Goal: Information Seeking & Learning: Learn about a topic

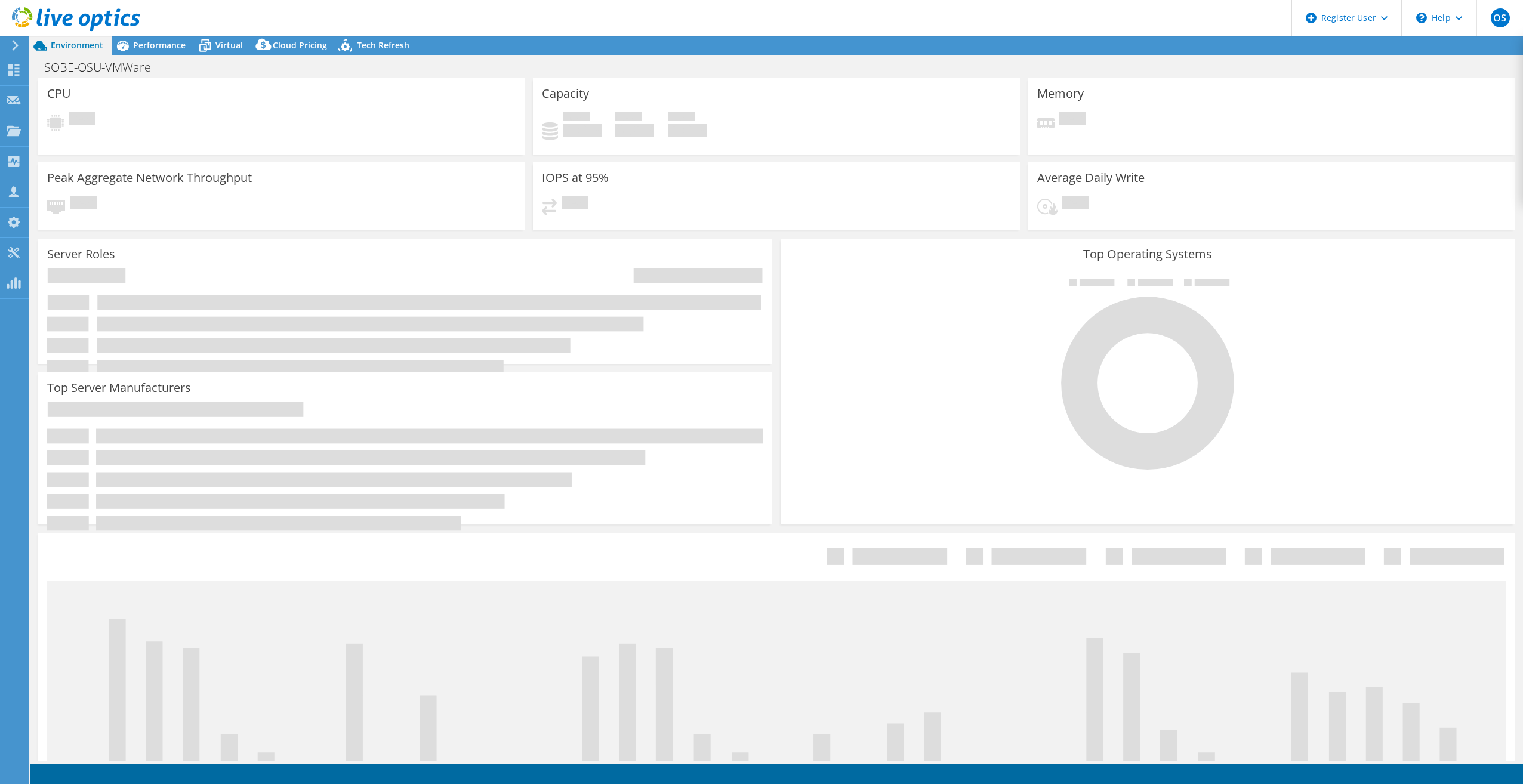
select select "USD"
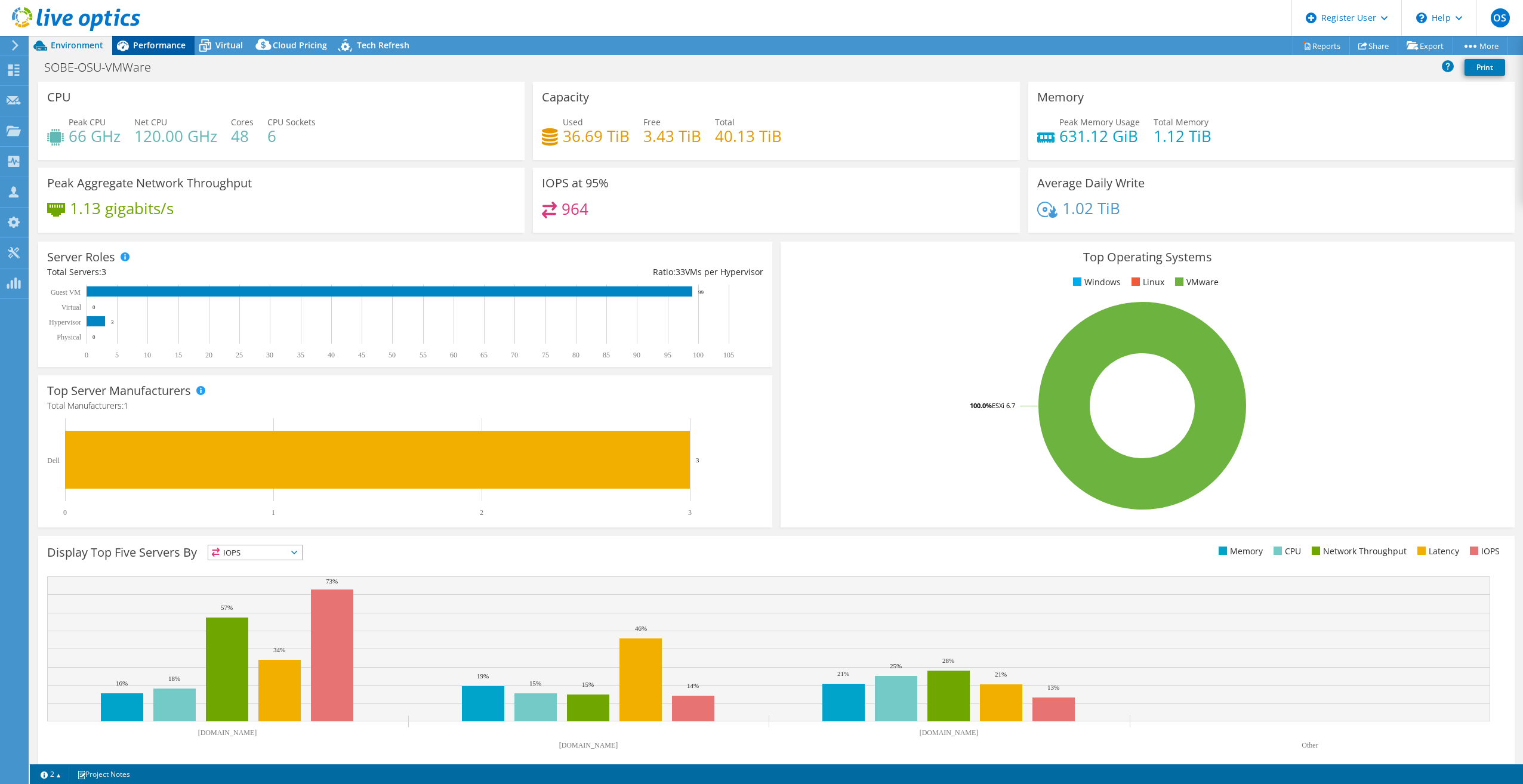
click at [177, 44] on span "Performance" at bounding box center [159, 45] width 53 height 11
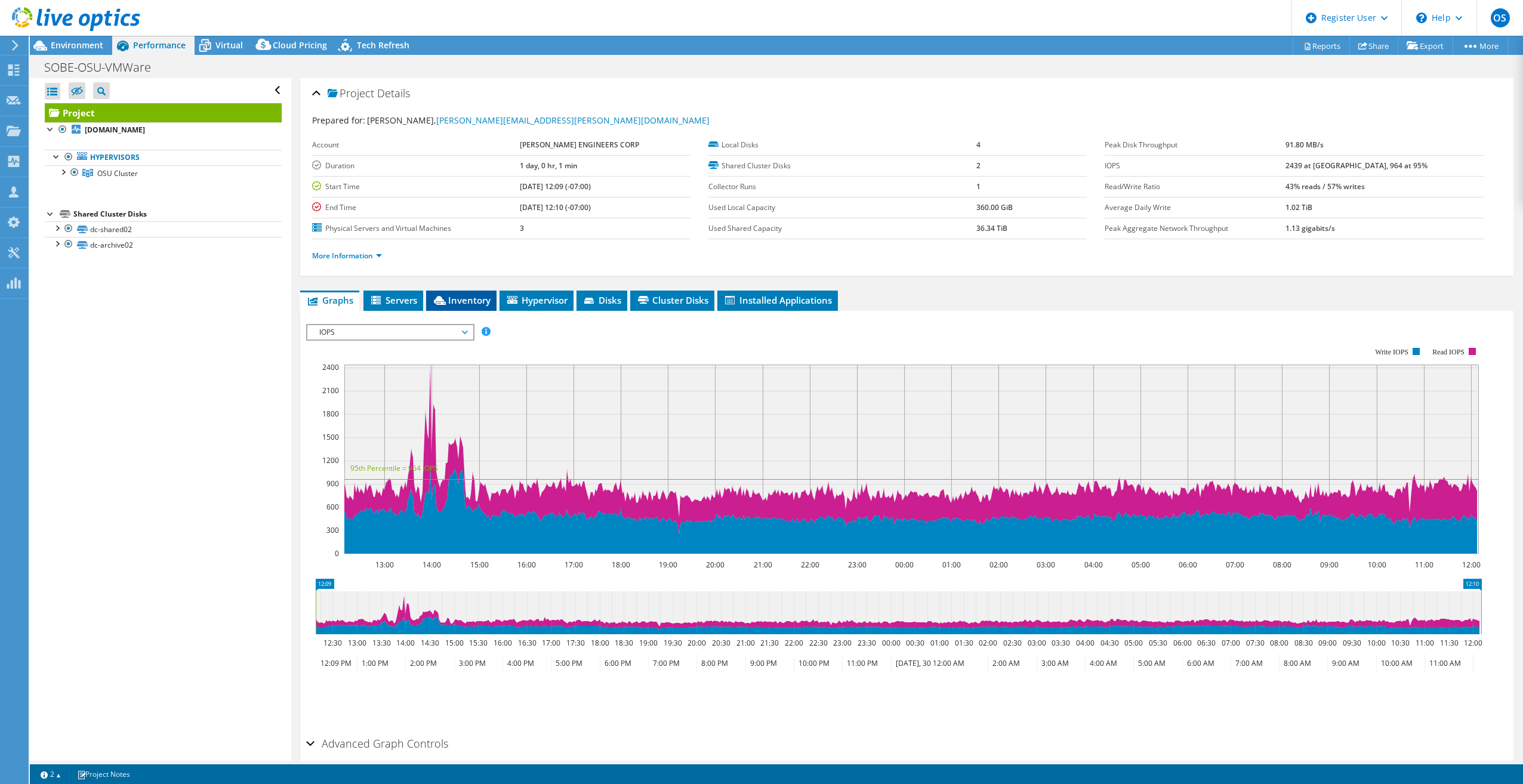
click at [463, 294] on span "Inventory" at bounding box center [461, 299] width 59 height 12
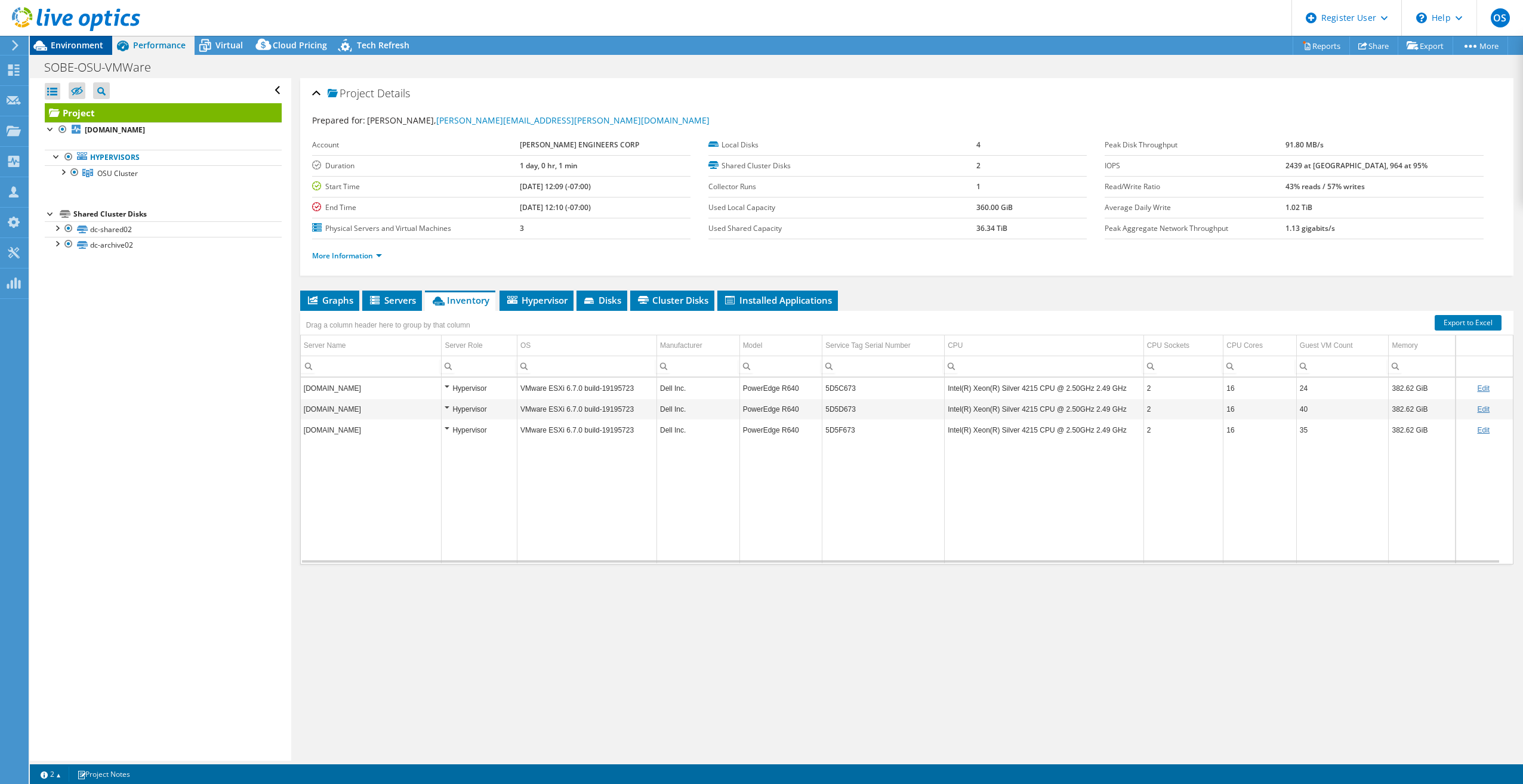
click at [94, 44] on span "Environment" at bounding box center [77, 45] width 53 height 11
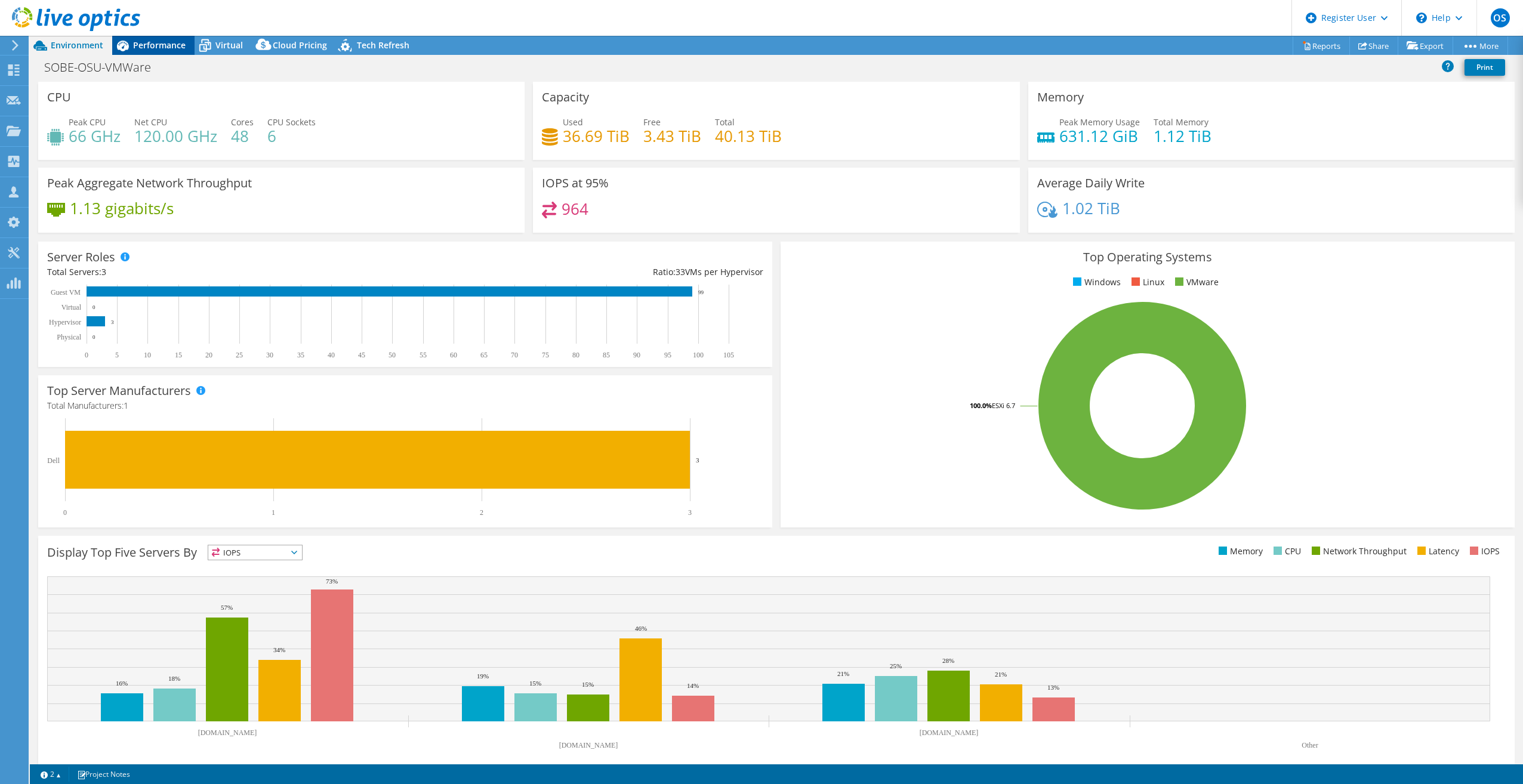
click at [159, 44] on span "Performance" at bounding box center [159, 45] width 53 height 11
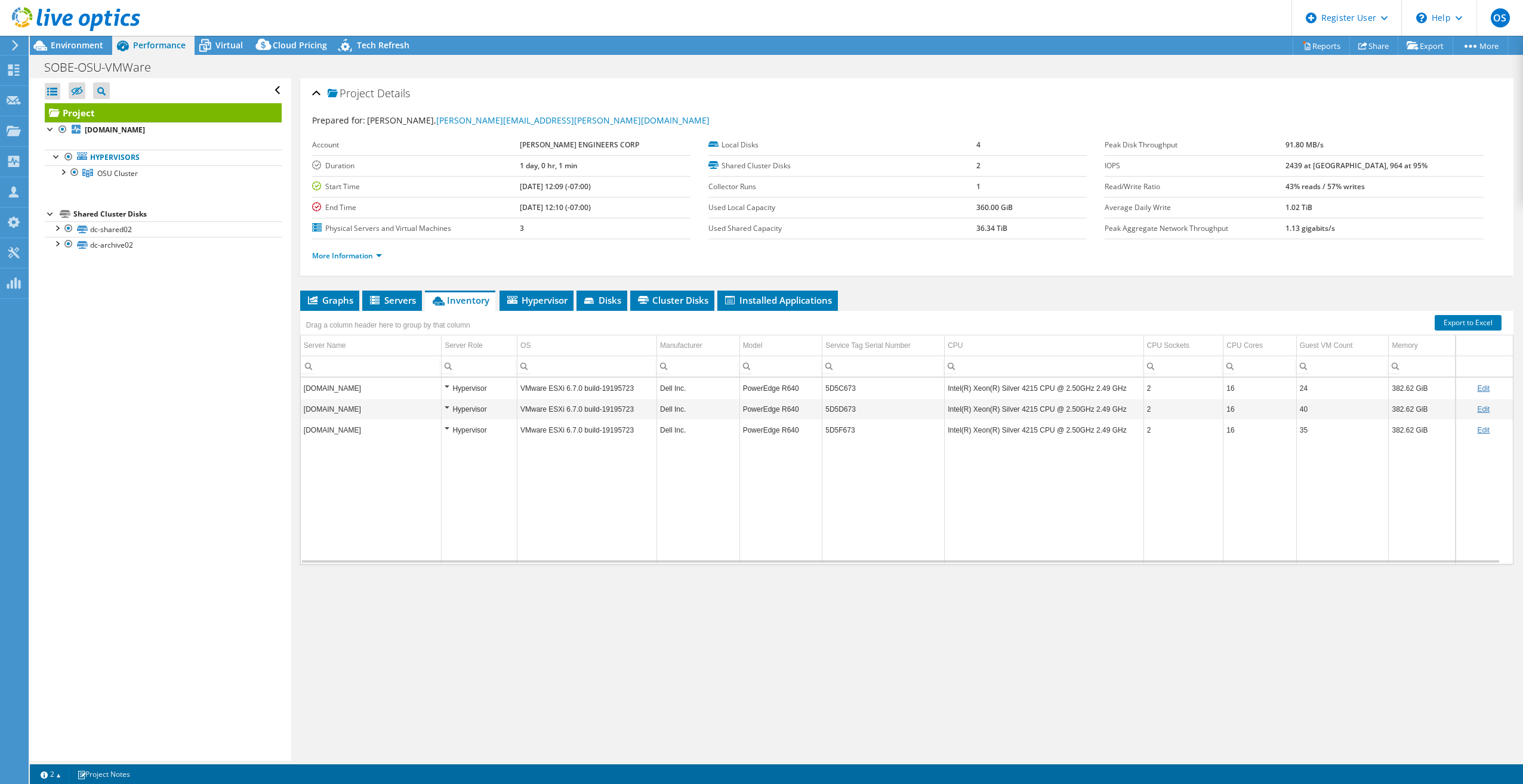
click at [85, 2] on div at bounding box center [70, 20] width 140 height 40
click at [76, 42] on span "Environment" at bounding box center [77, 45] width 53 height 11
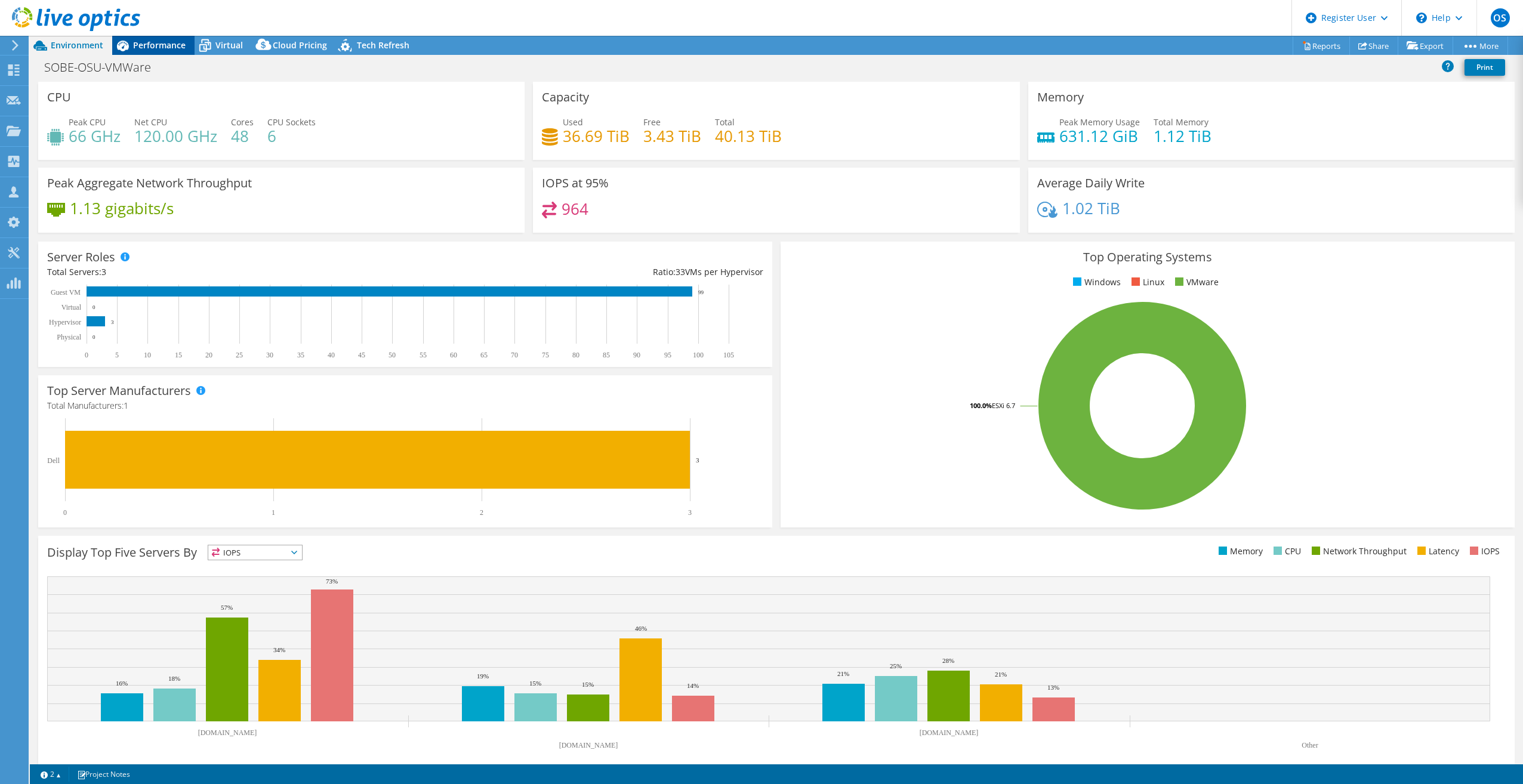
click at [122, 46] on icon at bounding box center [122, 46] width 12 height 11
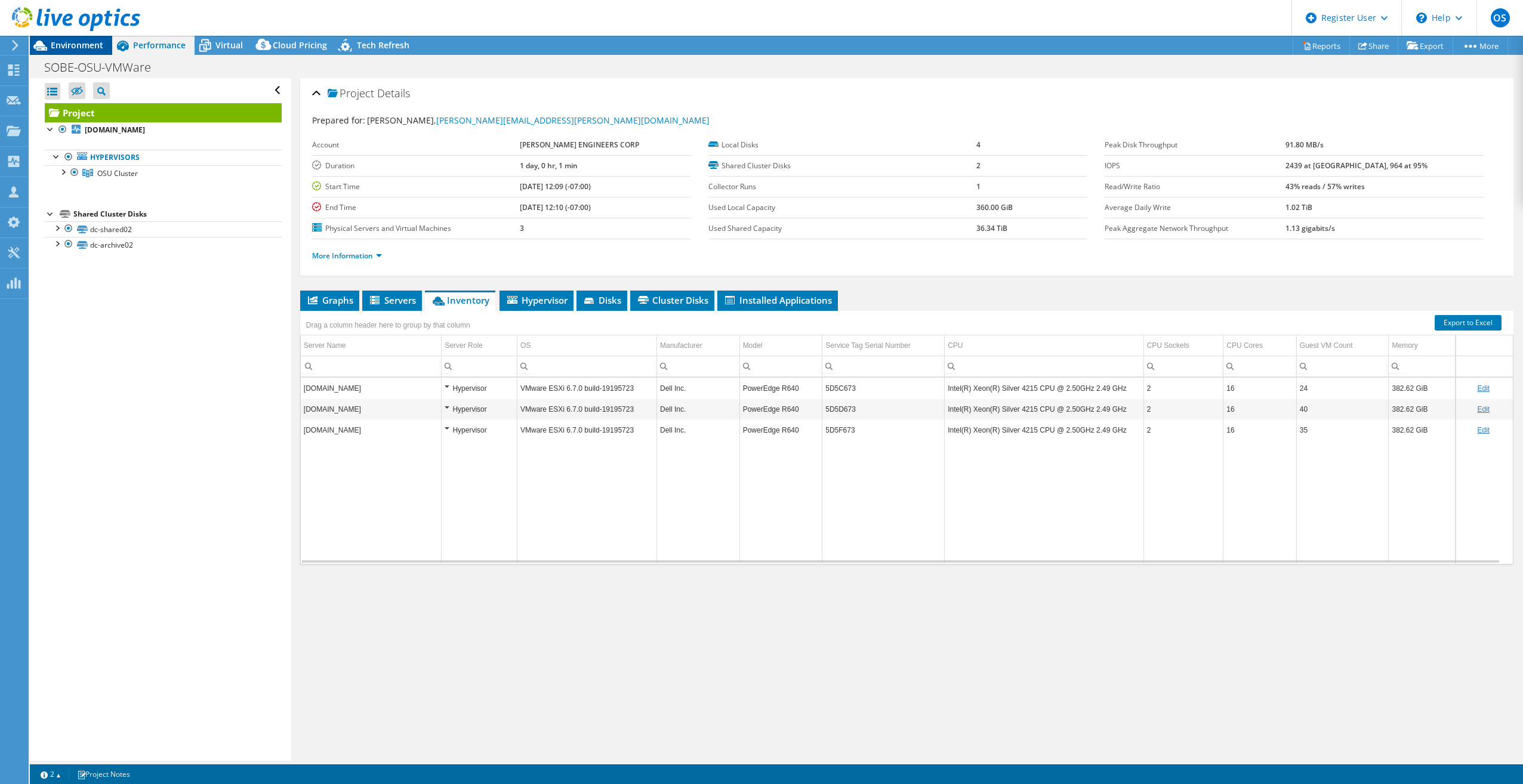
click at [50, 40] on icon at bounding box center [40, 45] width 21 height 21
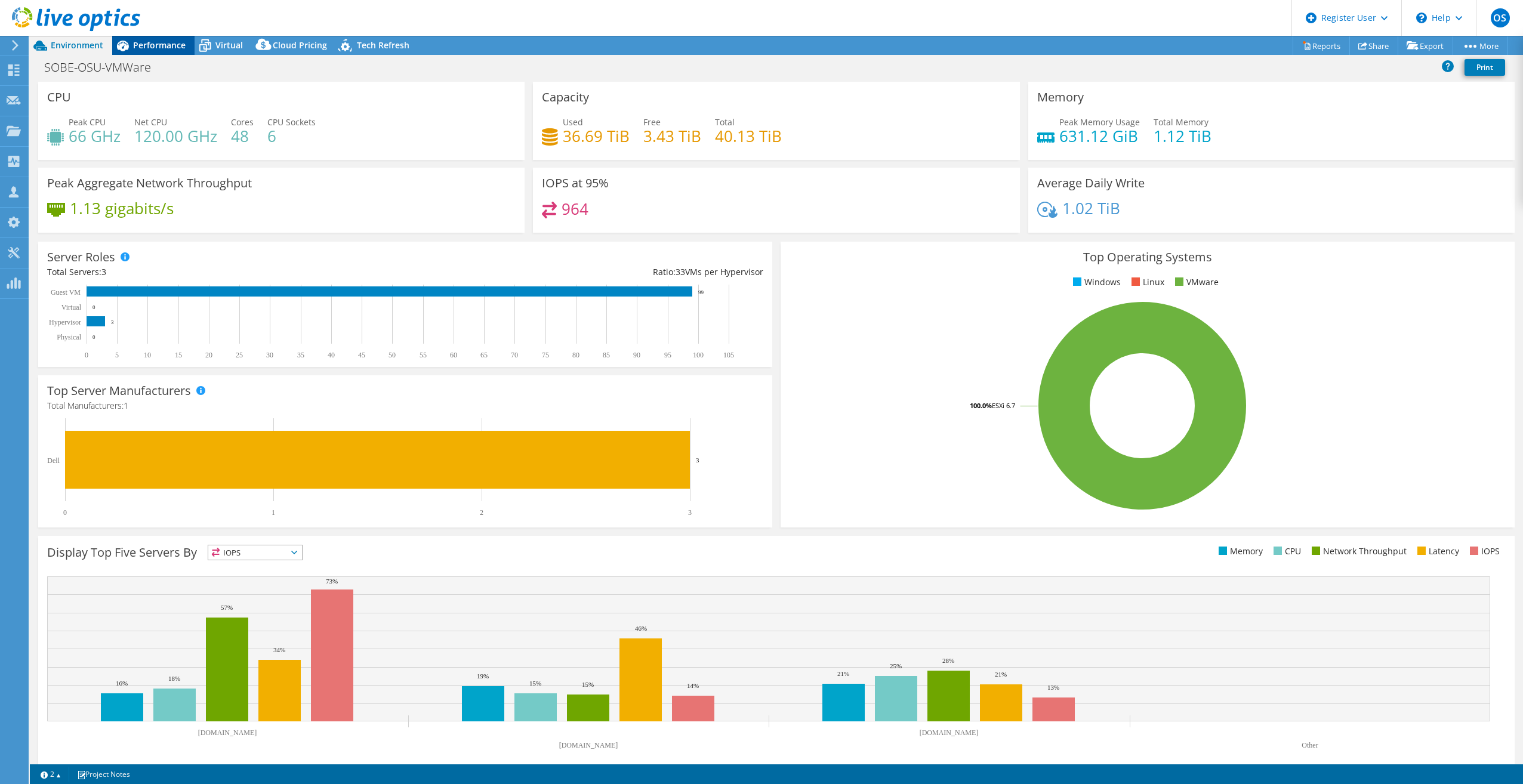
click at [163, 51] on div "Performance" at bounding box center [153, 45] width 82 height 19
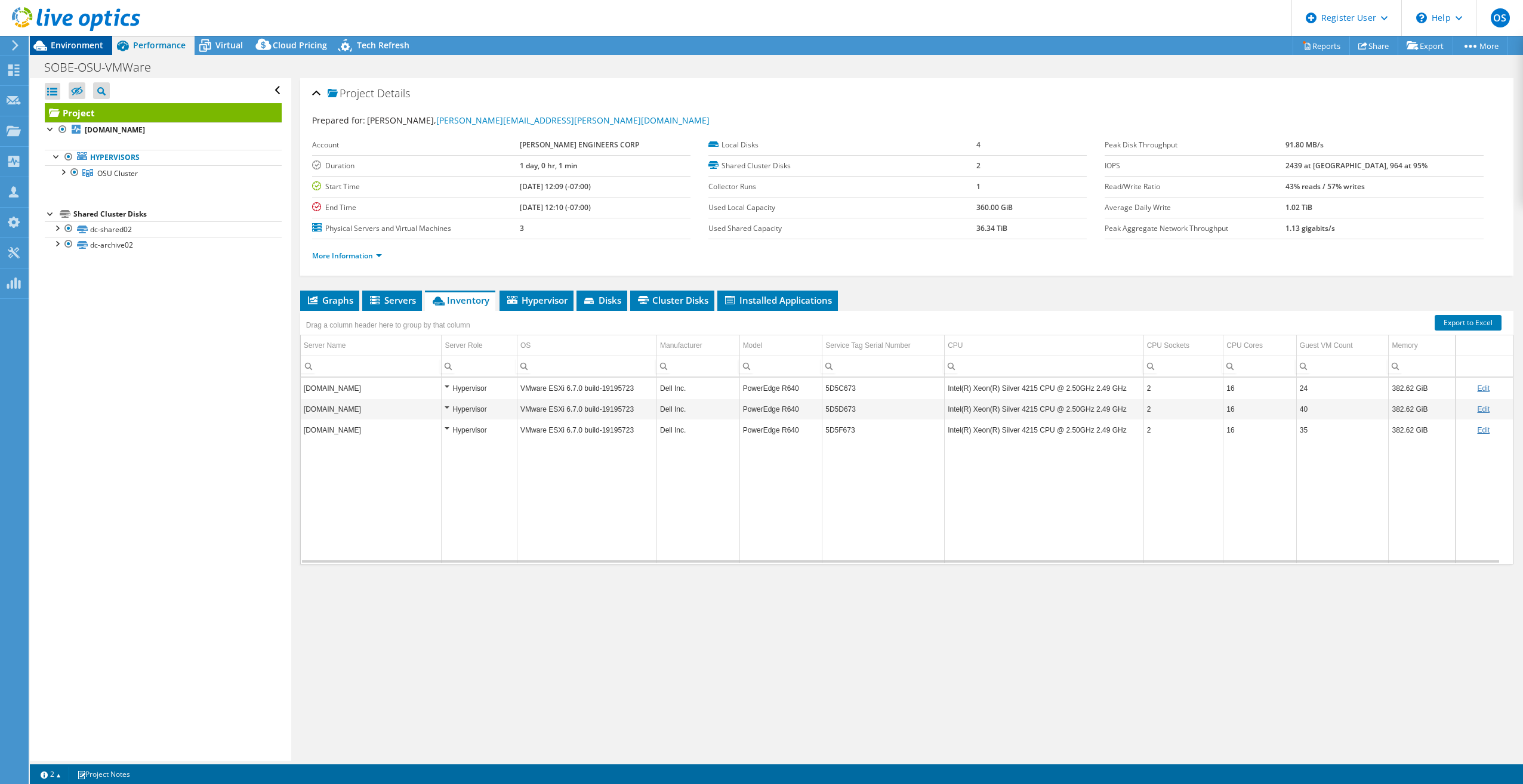
click at [69, 46] on span "Environment" at bounding box center [77, 45] width 53 height 11
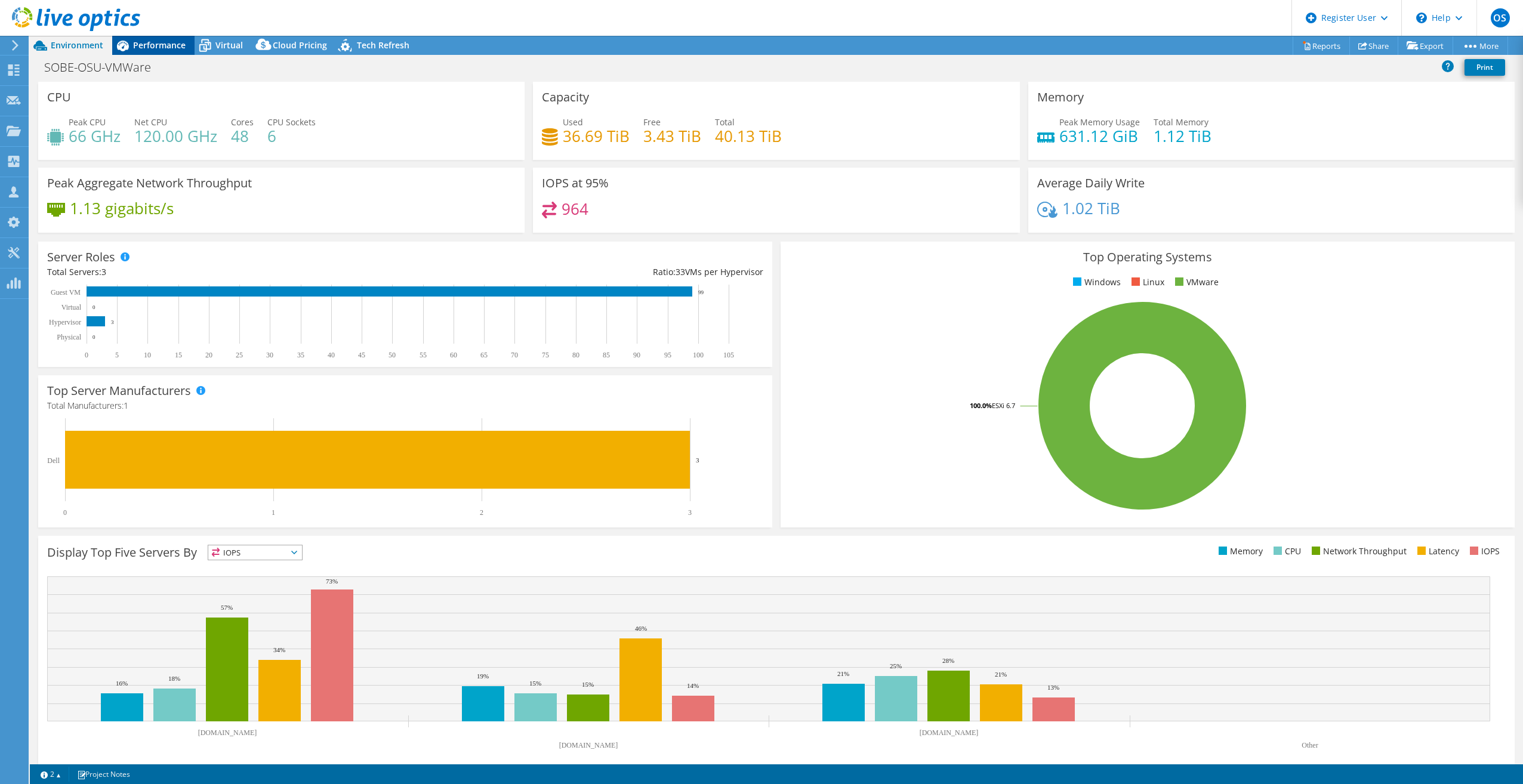
click at [146, 46] on span "Performance" at bounding box center [159, 45] width 53 height 11
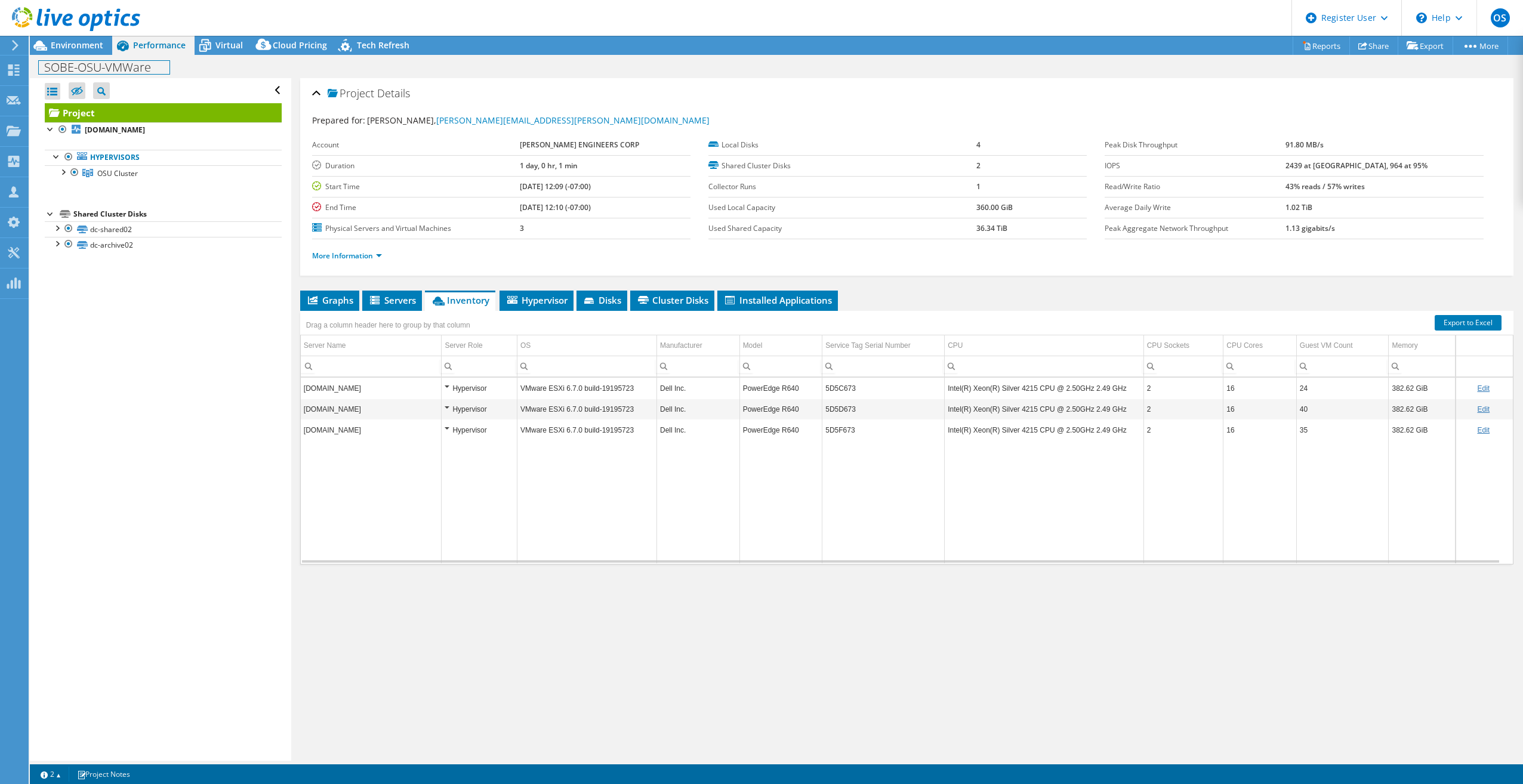
click at [108, 61] on h1 "SOBE-OSU-VMWare" at bounding box center [104, 67] width 131 height 13
click at [93, 51] on div "Environment" at bounding box center [71, 45] width 82 height 19
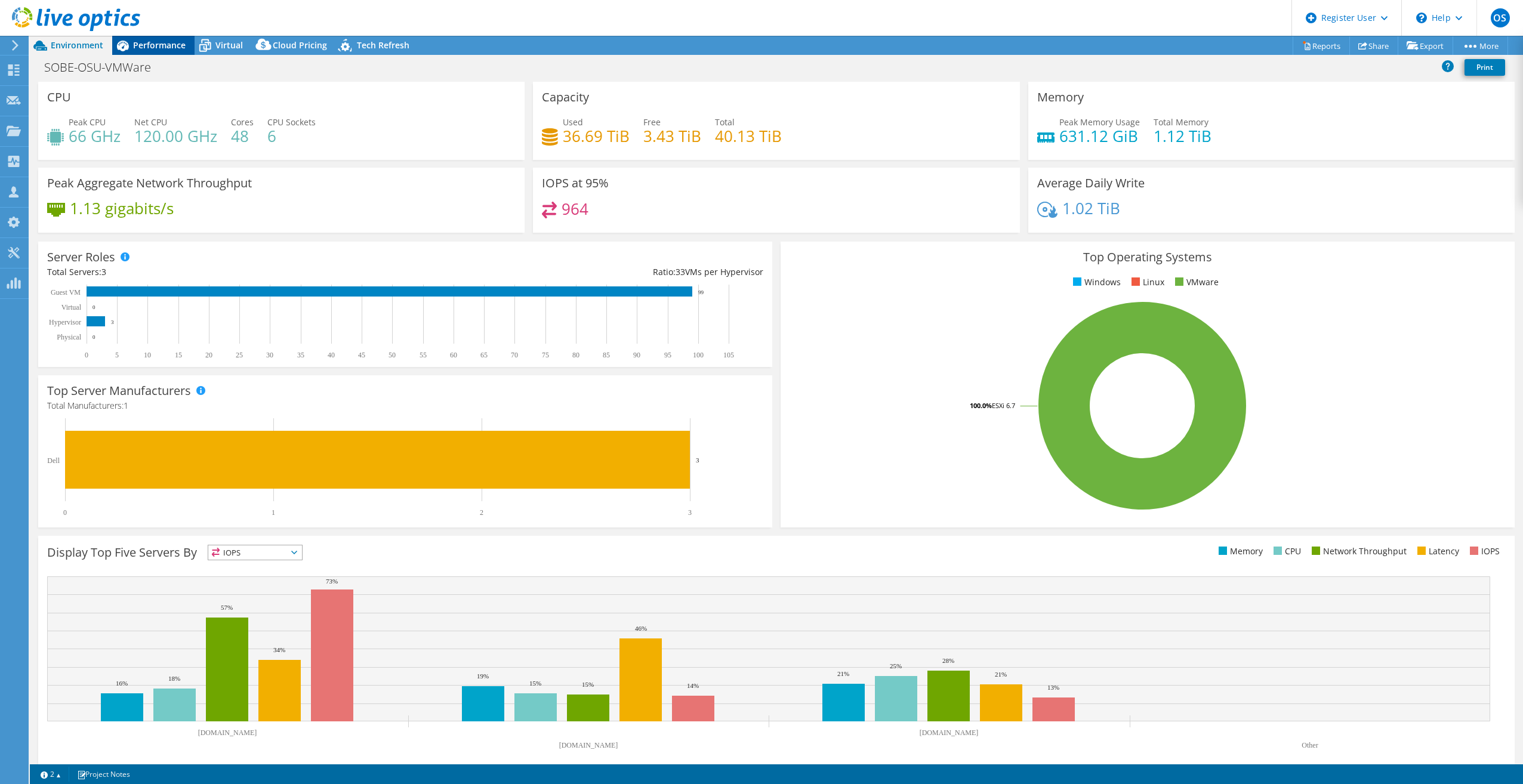
click at [155, 46] on span "Performance" at bounding box center [159, 45] width 53 height 11
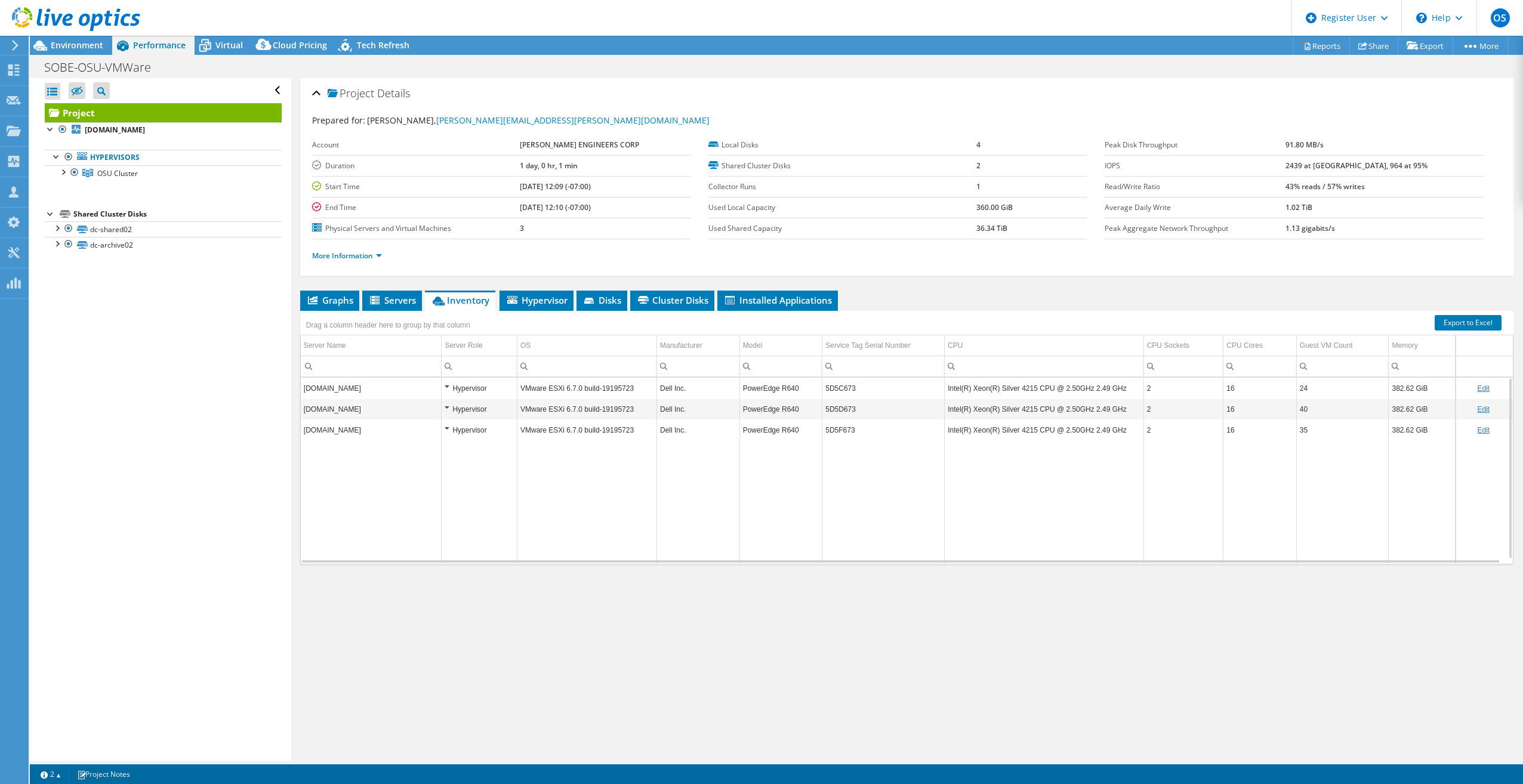
drag, startPoint x: 1412, startPoint y: 483, endPoint x: 1183, endPoint y: 507, distance: 230.3
click at [1185, 507] on tr "Data grid" at bounding box center [906, 501] width 1212 height 123
click at [76, 42] on span "Environment" at bounding box center [77, 45] width 53 height 11
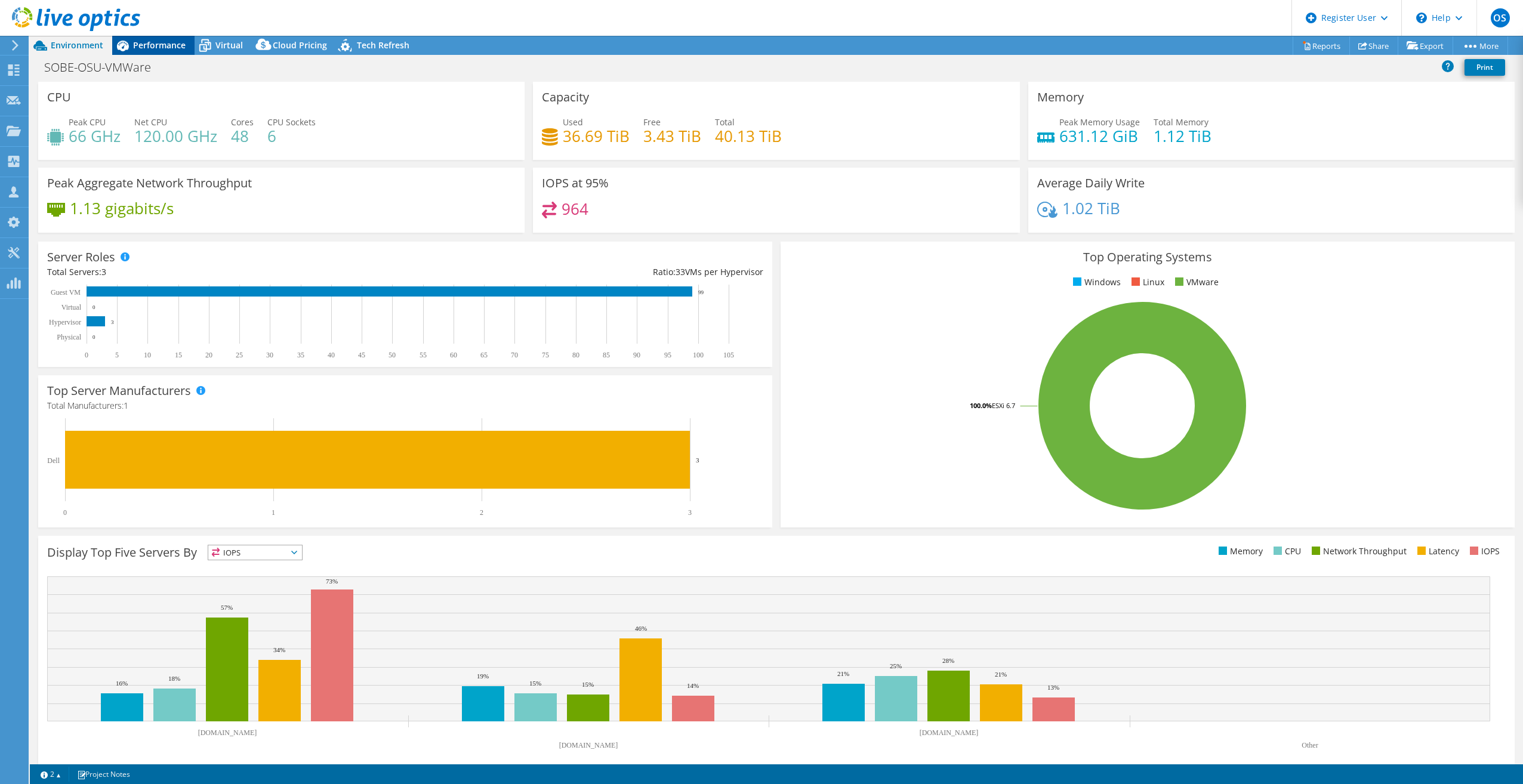
click at [155, 53] on div "Performance" at bounding box center [153, 45] width 82 height 19
